Goal: Task Accomplishment & Management: Manage account settings

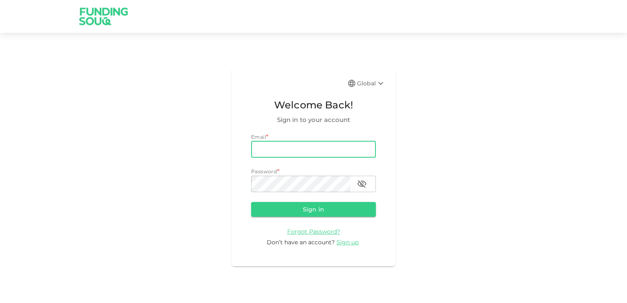
click at [265, 152] on input "email" at bounding box center [313, 149] width 125 height 16
type input "rpn_nair@hotmail.com"
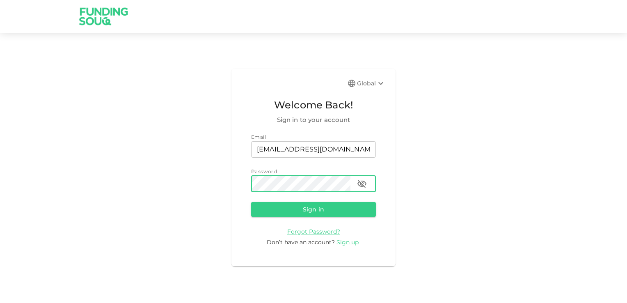
click at [322, 213] on button "Sign in" at bounding box center [313, 209] width 125 height 15
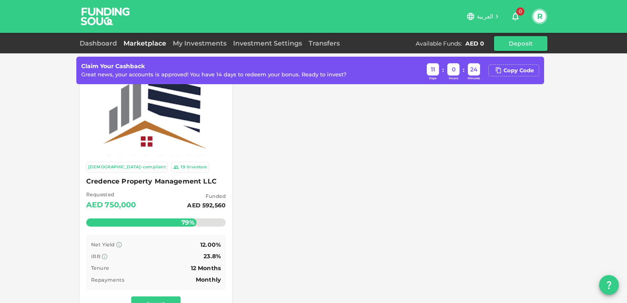
scroll to position [82, 0]
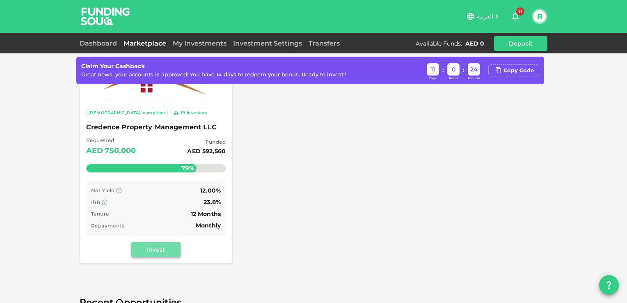
click at [155, 250] on button "Invest" at bounding box center [155, 249] width 49 height 15
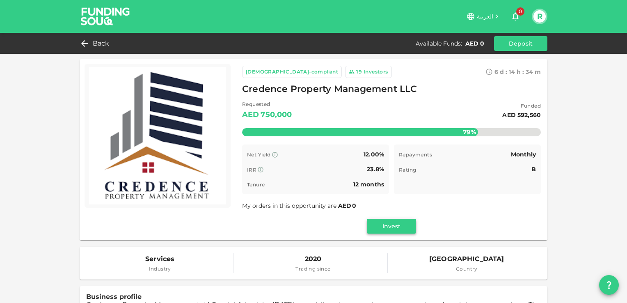
click at [390, 227] on button "Invest" at bounding box center [391, 226] width 49 height 15
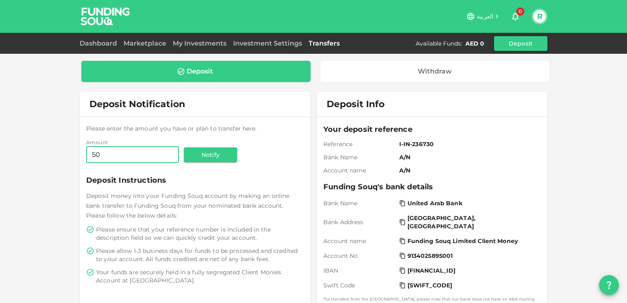
click at [110, 154] on input "50" at bounding box center [132, 155] width 93 height 16
type input "5,000"
click at [523, 42] on button "Deposit" at bounding box center [520, 43] width 53 height 15
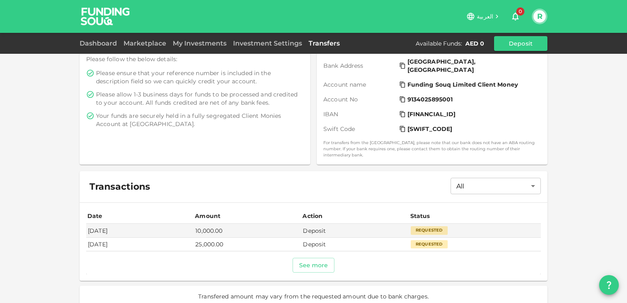
scroll to position [158, 0]
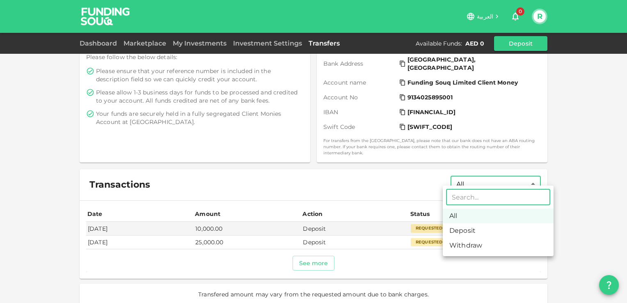
click at [529, 177] on body "العربية 0 R Dashboard Marketplace My Investments Investment Settings Transfers …" at bounding box center [313, 151] width 627 height 303
click at [489, 229] on li "Deposit" at bounding box center [498, 230] width 111 height 15
type input "Deposit"
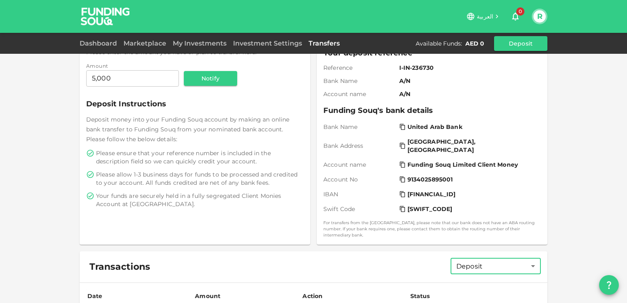
scroll to position [0, 0]
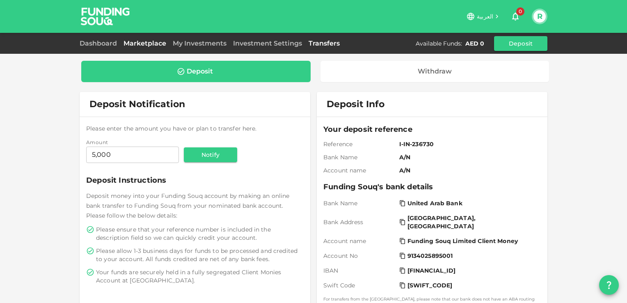
click at [138, 41] on link "Marketplace" at bounding box center [144, 43] width 49 height 8
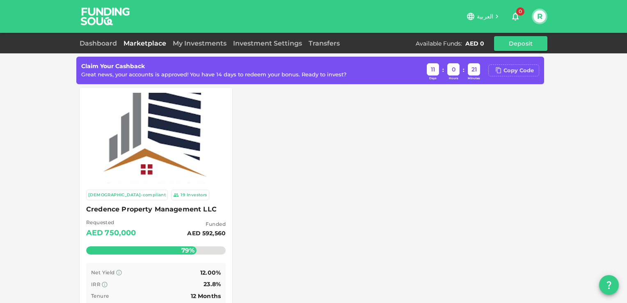
click at [517, 68] on div "Copy Code" at bounding box center [519, 71] width 30 height 8
click at [98, 42] on link "Dashboard" at bounding box center [100, 43] width 41 height 8
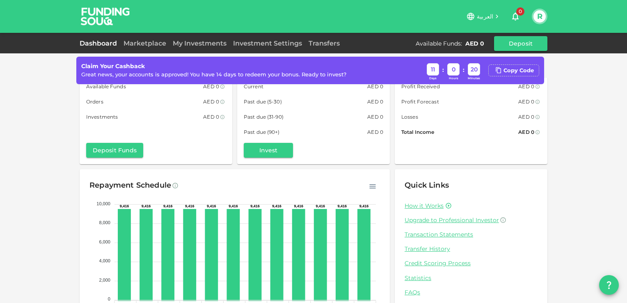
scroll to position [73, 0]
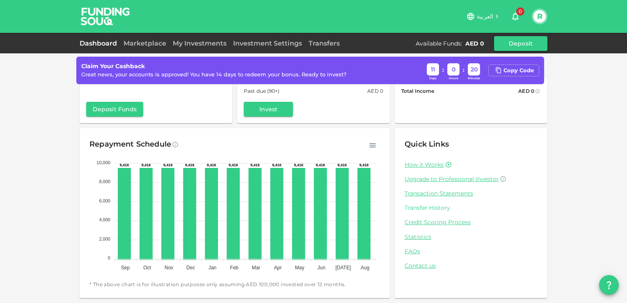
click at [430, 208] on link "Transfer History" at bounding box center [471, 208] width 133 height 8
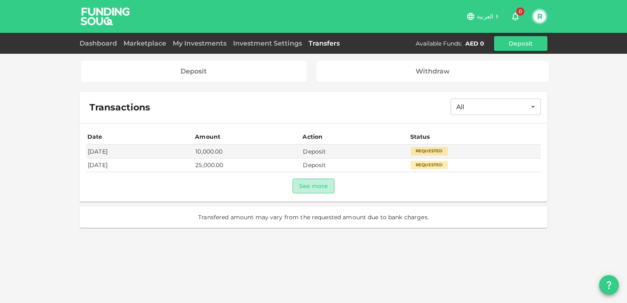
click at [314, 182] on button "See more" at bounding box center [314, 186] width 42 height 15
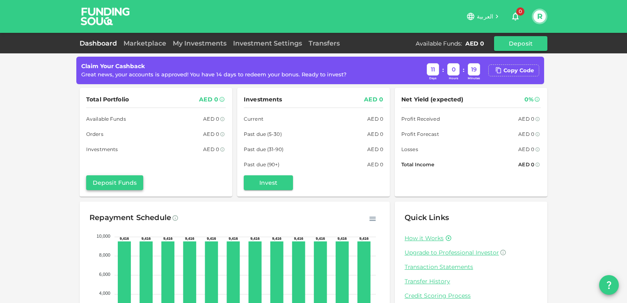
click at [110, 181] on button "Deposit Funds" at bounding box center [114, 182] width 57 height 15
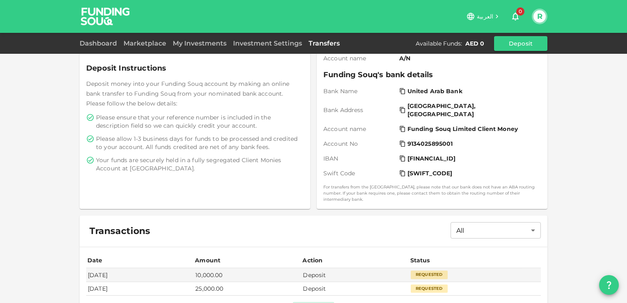
scroll to position [76, 0]
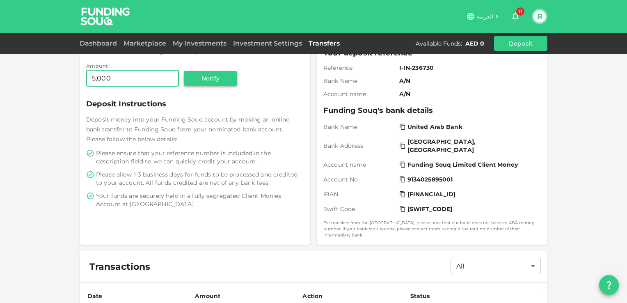
type input "5,000"
click at [215, 79] on button "Notify" at bounding box center [210, 78] width 53 height 15
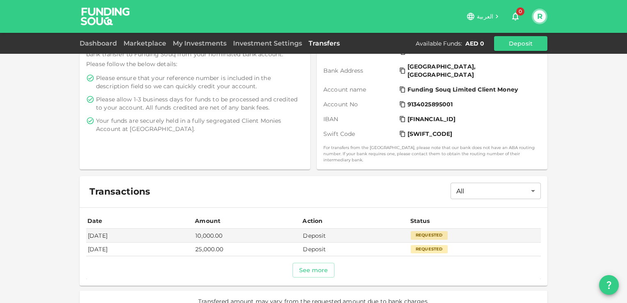
scroll to position [158, 0]
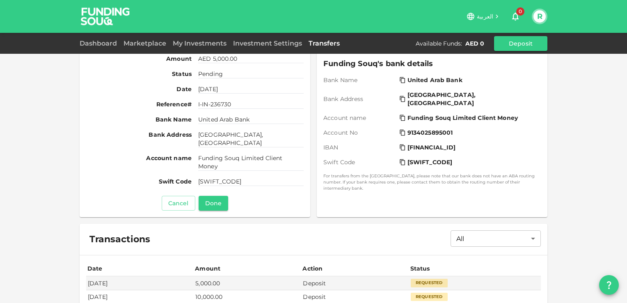
scroll to position [82, 0]
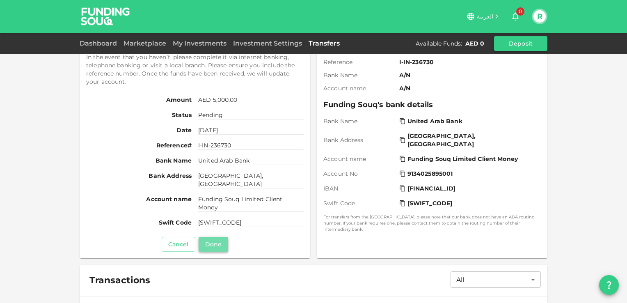
click at [204, 244] on button "Done" at bounding box center [214, 244] width 30 height 15
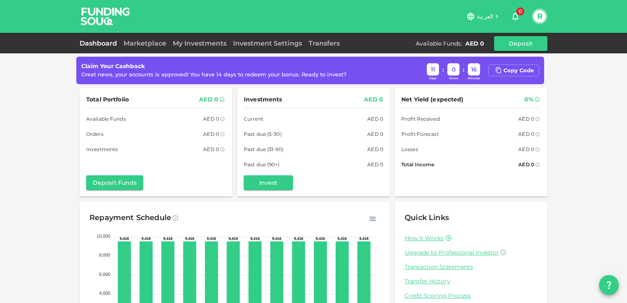
click at [540, 19] on button "R" at bounding box center [540, 16] width 12 height 12
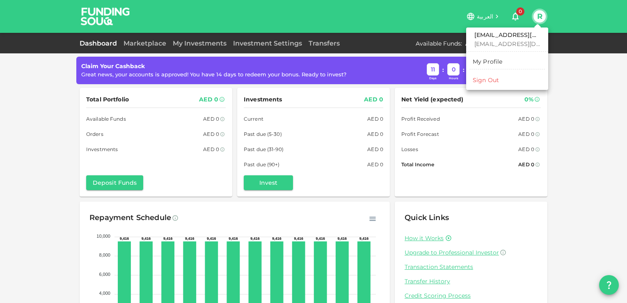
click at [567, 71] on div at bounding box center [313, 151] width 627 height 303
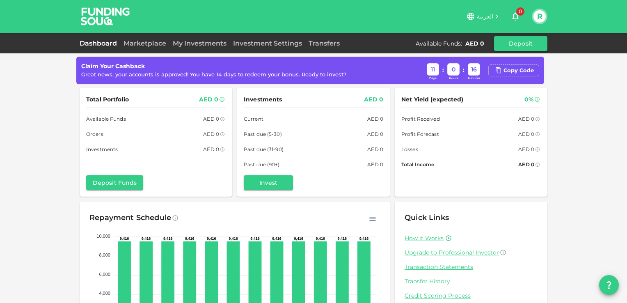
scroll to position [73, 0]
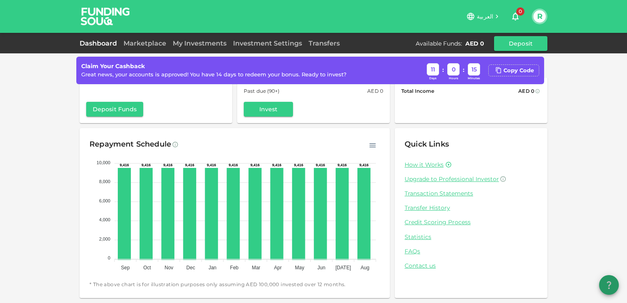
click at [608, 287] on icon "question" at bounding box center [609, 285] width 10 height 10
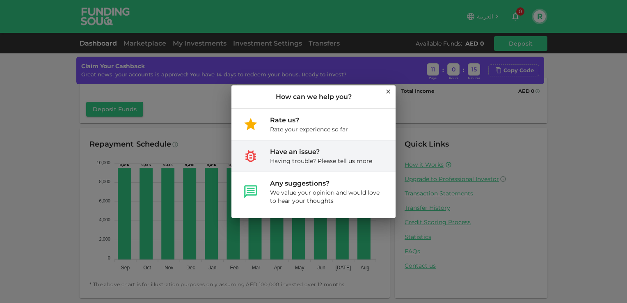
click at [286, 157] on div "Having trouble? Please tell us more" at bounding box center [321, 161] width 102 height 8
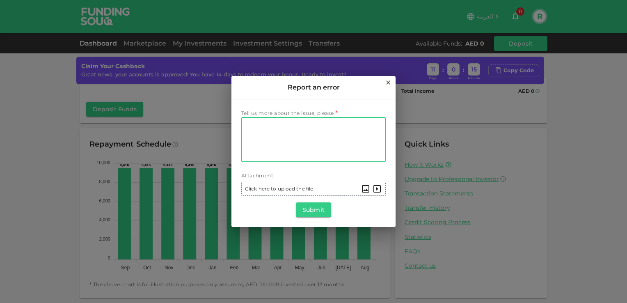
click at [260, 128] on textarea "Tell us more about the issue, please." at bounding box center [313, 140] width 133 height 38
type textarea "i have transfered money but forgot to mention the reference number"
click at [310, 211] on button "Submit" at bounding box center [313, 209] width 35 height 15
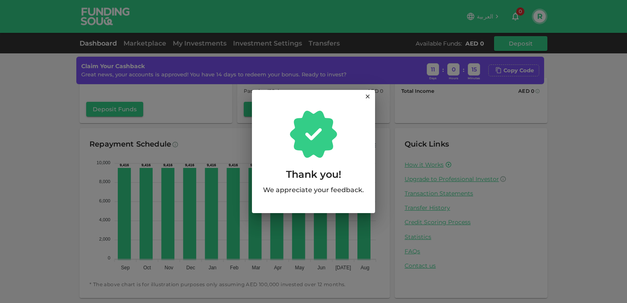
click at [365, 98] on icon at bounding box center [368, 96] width 7 height 7
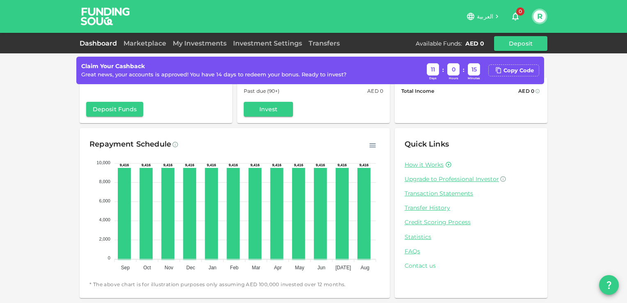
click at [423, 263] on link "Contact us" at bounding box center [471, 266] width 133 height 8
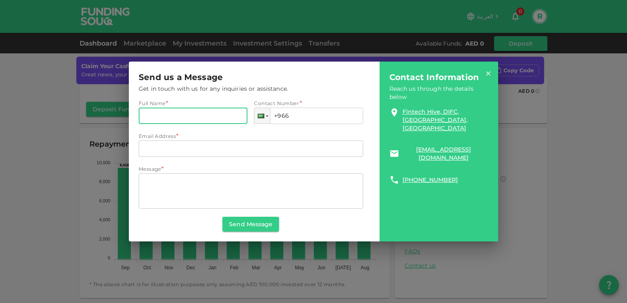
click at [166, 118] on input "Full Name" at bounding box center [193, 116] width 109 height 16
type input "Radhakrishnan Parameswaran Nair"
type input "[EMAIL_ADDRESS][DOMAIN_NAME]"
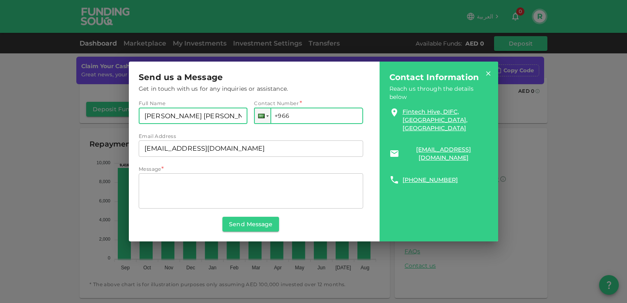
click at [298, 117] on input "+966" at bounding box center [308, 116] width 109 height 16
click at [268, 115] on div at bounding box center [263, 115] width 16 height 15
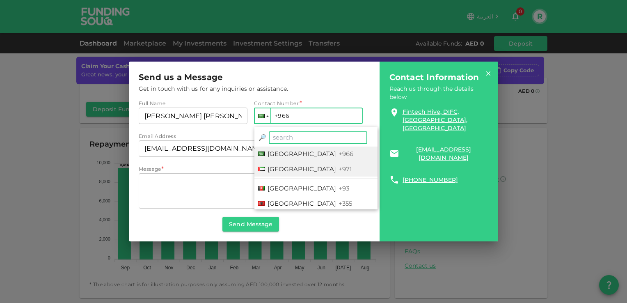
click at [295, 171] on span "United Arab Emirates" at bounding box center [302, 169] width 69 height 8
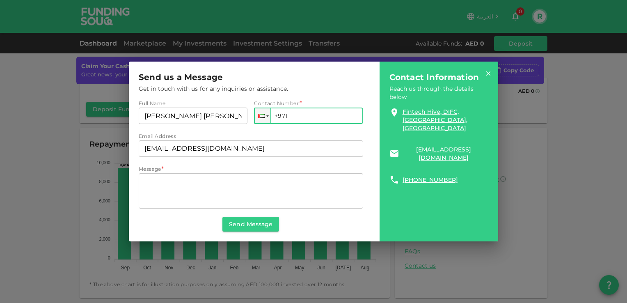
click at [296, 112] on input "+971" at bounding box center [308, 116] width 109 height 16
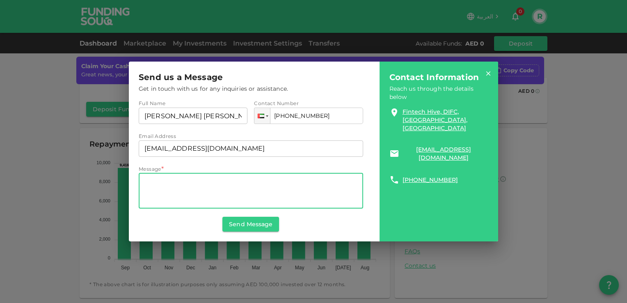
type input "+971 551 226 339"
click at [190, 187] on textarea "Message" at bounding box center [251, 191] width 213 height 28
click at [148, 181] on textarea "i have transfered money but forgot to mention the reference no" at bounding box center [251, 191] width 213 height 28
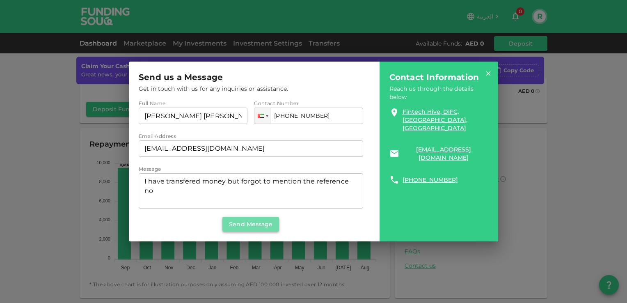
click at [245, 221] on button "Send Message" at bounding box center [250, 224] width 57 height 15
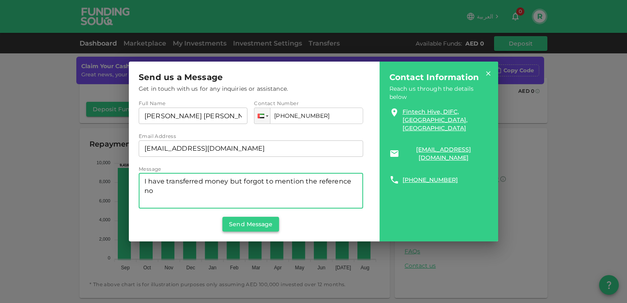
type textarea "I have transferred money but forgot to mention the reference no"
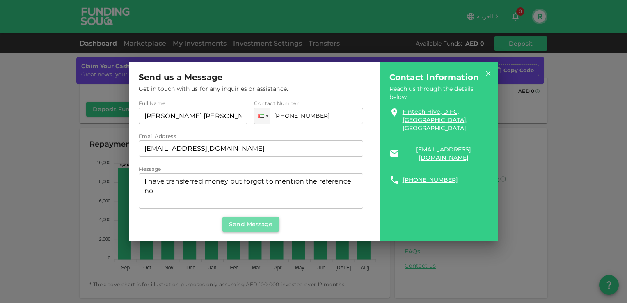
click at [246, 222] on button "Send Message" at bounding box center [250, 224] width 57 height 15
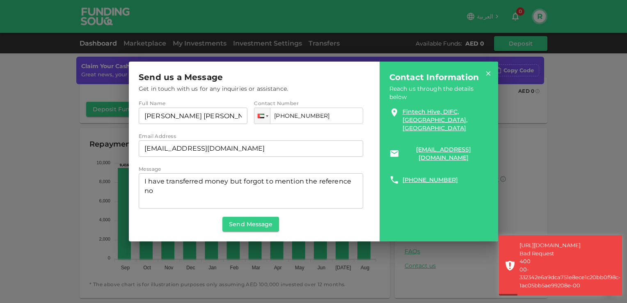
click at [489, 73] on icon at bounding box center [488, 73] width 7 height 7
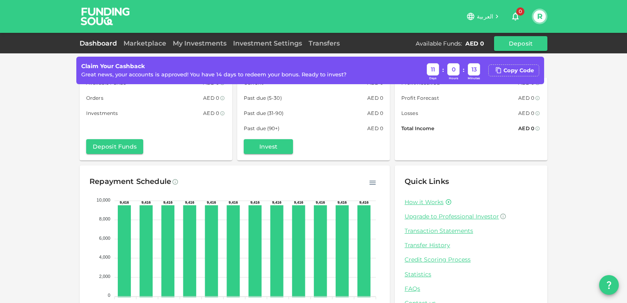
scroll to position [0, 0]
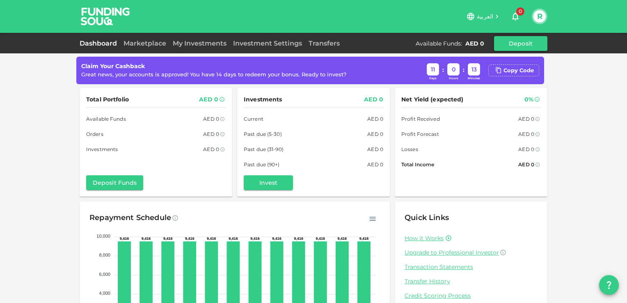
click at [479, 41] on div "AED 0" at bounding box center [475, 43] width 19 height 8
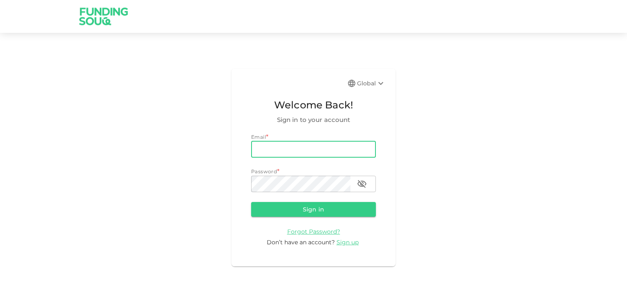
click at [277, 155] on input "email" at bounding box center [313, 149] width 125 height 16
type input "[EMAIL_ADDRESS][DOMAIN_NAME]"
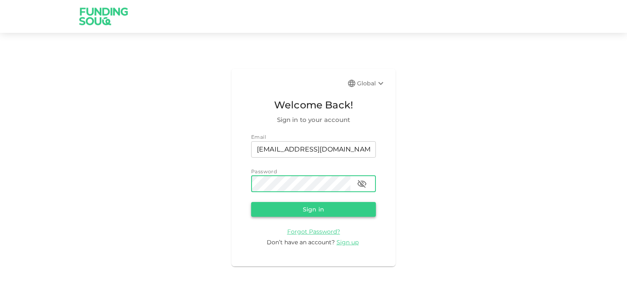
click at [312, 209] on button "Sign in" at bounding box center [313, 209] width 125 height 15
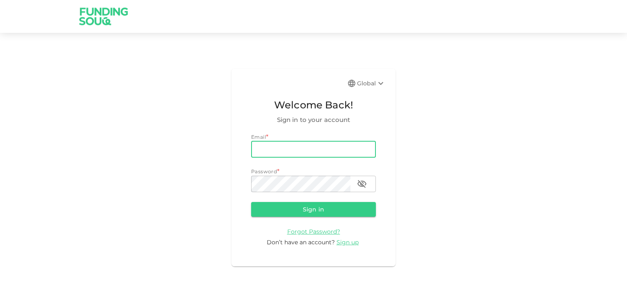
click at [269, 149] on input "email" at bounding box center [313, 149] width 125 height 16
type input "[EMAIL_ADDRESS][DOMAIN_NAME]"
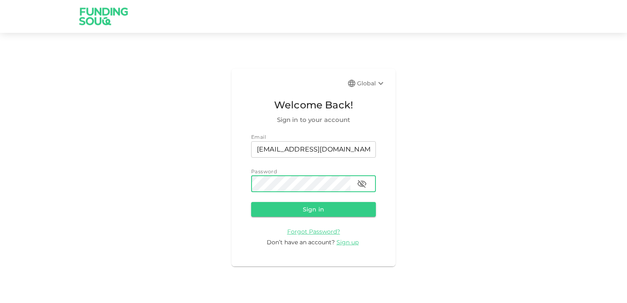
click at [306, 209] on button "Sign in" at bounding box center [313, 209] width 125 height 15
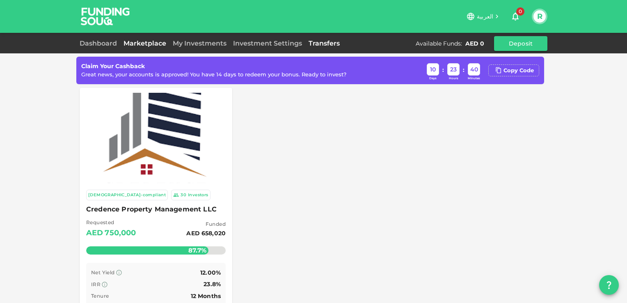
click at [321, 44] on link "Transfers" at bounding box center [324, 43] width 38 height 8
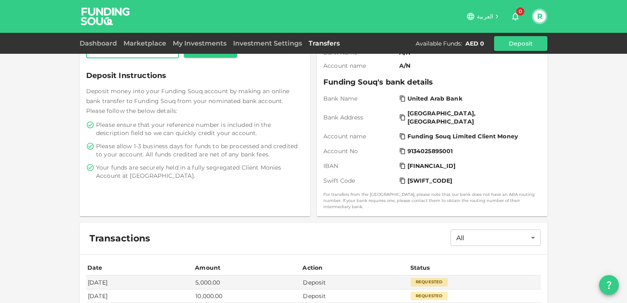
scroll to position [123, 0]
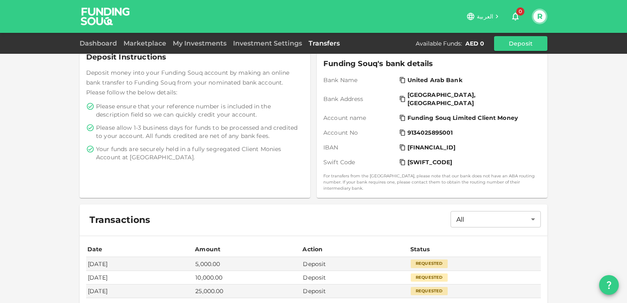
click at [605, 283] on icon "question" at bounding box center [609, 285] width 10 height 10
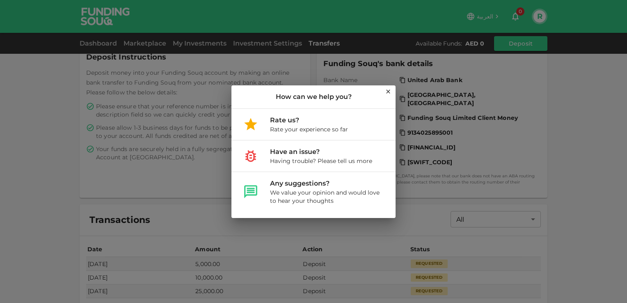
click at [559, 141] on div "How can we help you? Rate us? Rate your experience so far Have an issue? Having…" at bounding box center [313, 151] width 627 height 303
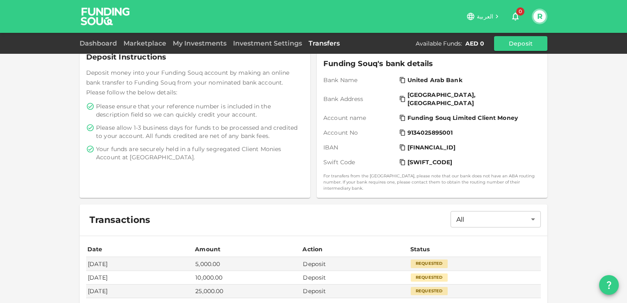
click at [273, 39] on div "Investment Settings" at bounding box center [268, 44] width 76 height 10
click at [273, 42] on link "Investment Settings" at bounding box center [268, 43] width 76 height 8
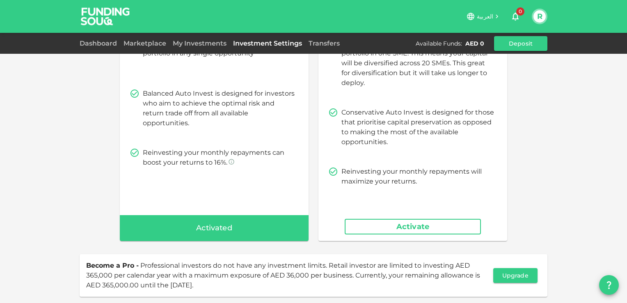
scroll to position [123, 0]
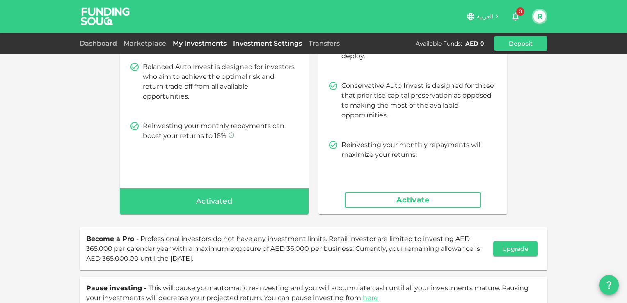
click at [196, 44] on link "My Investments" at bounding box center [200, 43] width 60 height 8
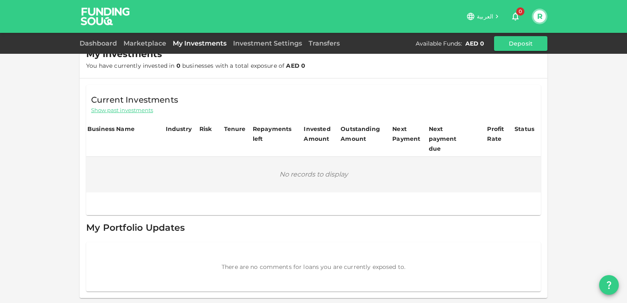
scroll to position [12, 0]
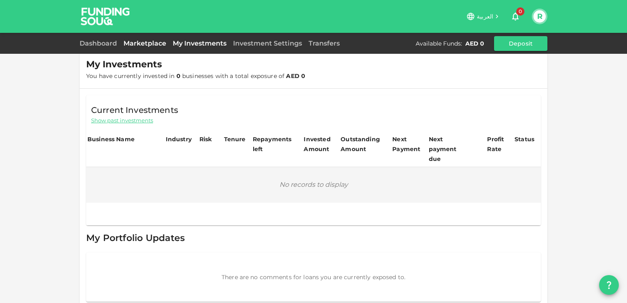
click at [146, 44] on link "Marketplace" at bounding box center [144, 43] width 49 height 8
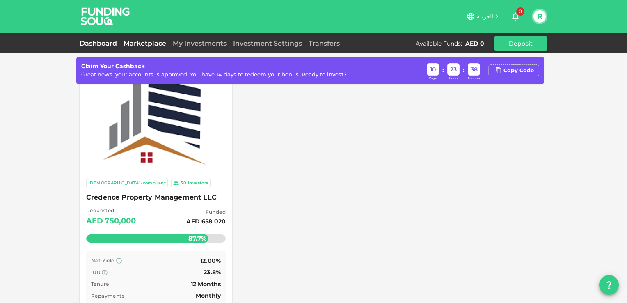
click at [104, 44] on link "Dashboard" at bounding box center [100, 43] width 41 height 8
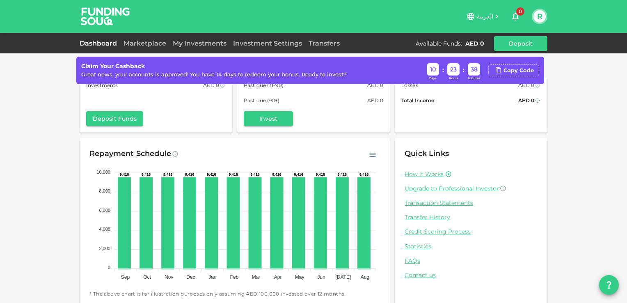
scroll to position [73, 0]
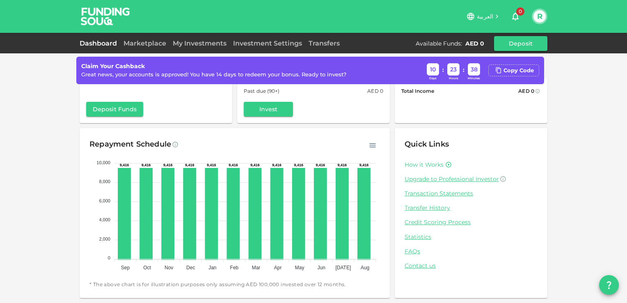
click at [417, 162] on link "How it Works" at bounding box center [424, 165] width 39 height 8
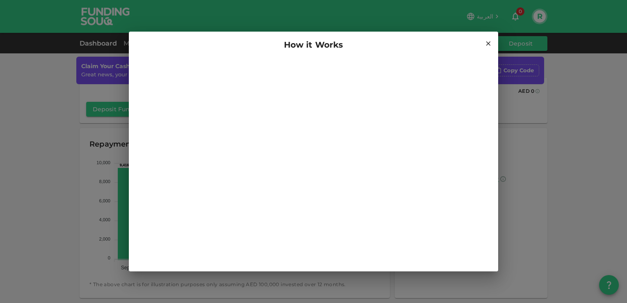
click at [488, 43] on icon at bounding box center [488, 43] width 5 height 5
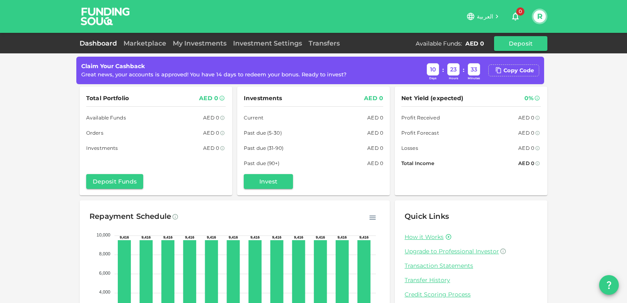
scroll to position [0, 0]
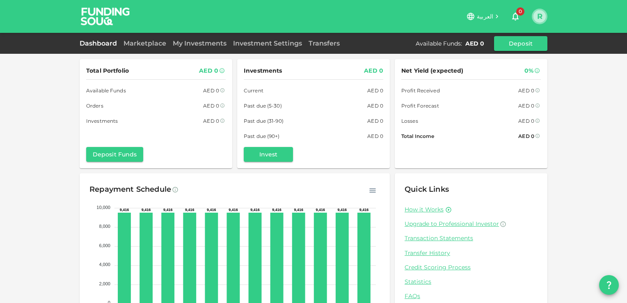
click at [540, 15] on button "R" at bounding box center [540, 16] width 12 height 12
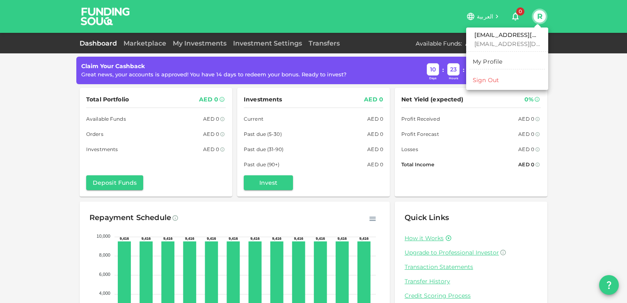
click at [574, 99] on div at bounding box center [313, 151] width 627 height 303
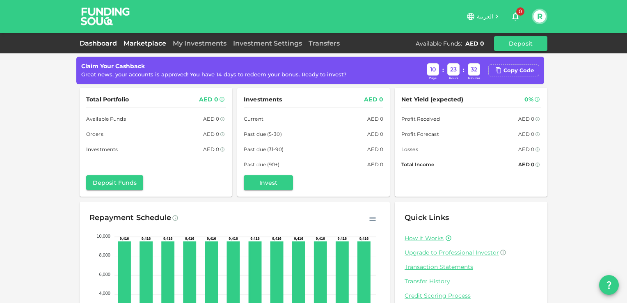
click at [140, 45] on link "Marketplace" at bounding box center [144, 43] width 49 height 8
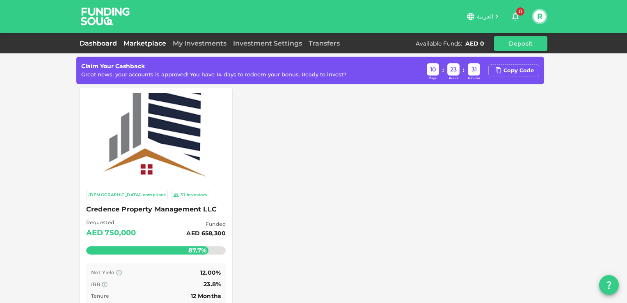
click at [102, 42] on link "Dashboard" at bounding box center [100, 43] width 41 height 8
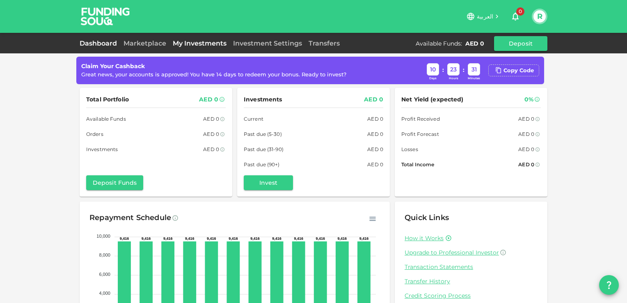
click at [195, 42] on link "My Investments" at bounding box center [200, 43] width 60 height 8
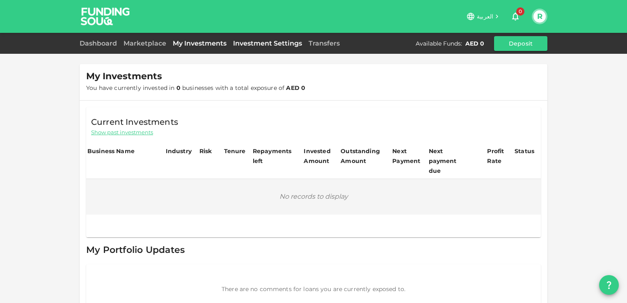
click at [250, 39] on link "Investment Settings" at bounding box center [268, 43] width 76 height 8
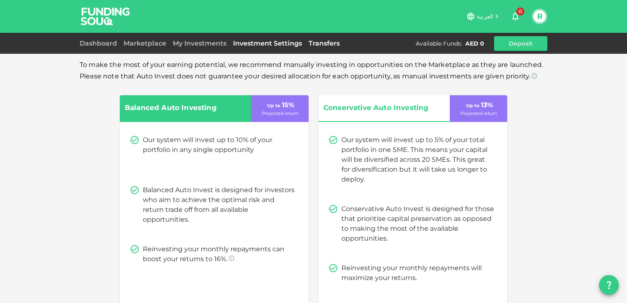
click at [330, 45] on link "Transfers" at bounding box center [324, 43] width 38 height 8
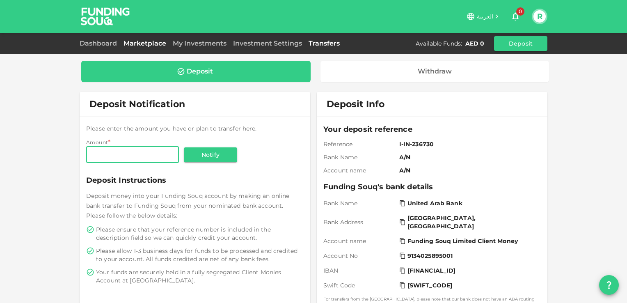
click at [143, 44] on link "Marketplace" at bounding box center [144, 43] width 49 height 8
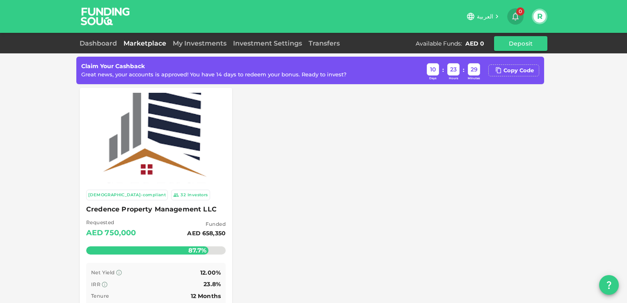
click at [516, 17] on icon "button" at bounding box center [516, 16] width 10 height 10
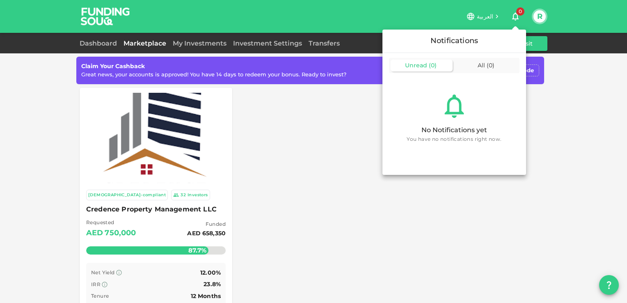
click at [551, 120] on div at bounding box center [313, 151] width 627 height 303
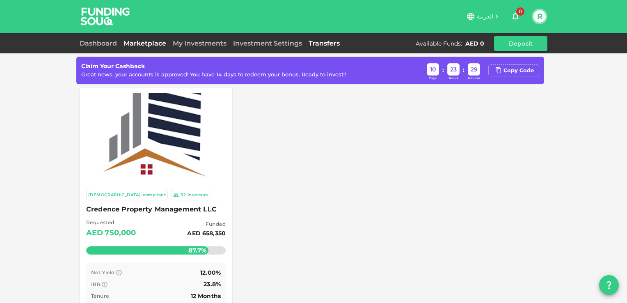
click at [325, 43] on link "Transfers" at bounding box center [324, 43] width 38 height 8
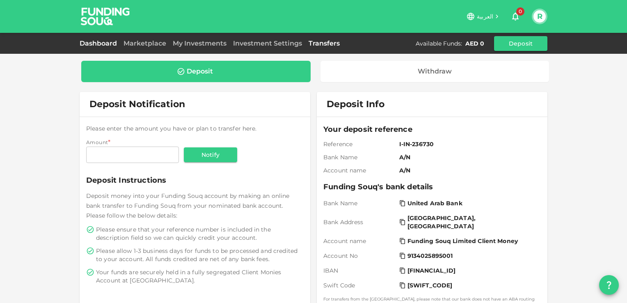
click at [101, 42] on link "Dashboard" at bounding box center [100, 43] width 41 height 8
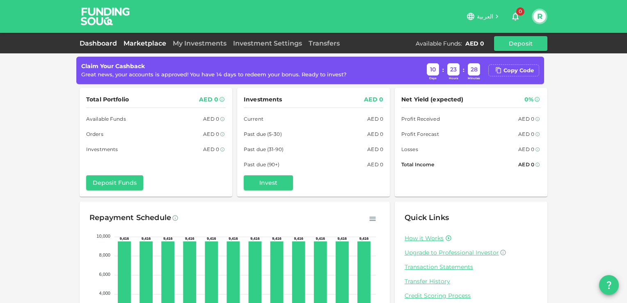
click at [138, 42] on link "Marketplace" at bounding box center [144, 43] width 49 height 8
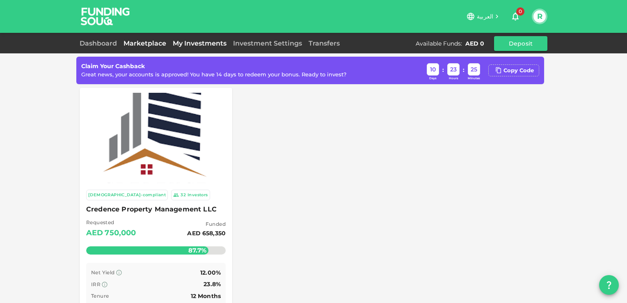
click at [210, 47] on link "My Investments" at bounding box center [200, 43] width 60 height 8
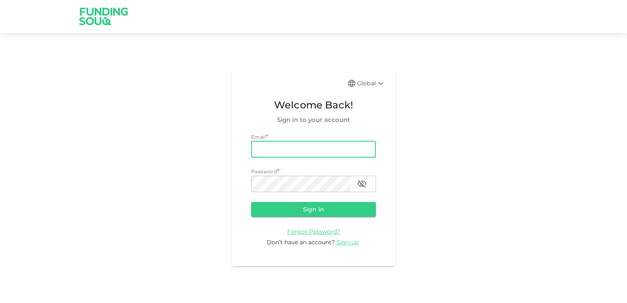
click at [299, 146] on input "email" at bounding box center [313, 149] width 125 height 16
type input "[EMAIL_ADDRESS][DOMAIN_NAME]"
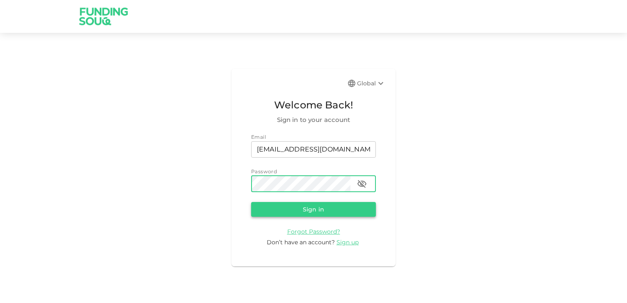
click at [312, 206] on button "Sign in" at bounding box center [313, 209] width 125 height 15
